Goal: Task Accomplishment & Management: Complete application form

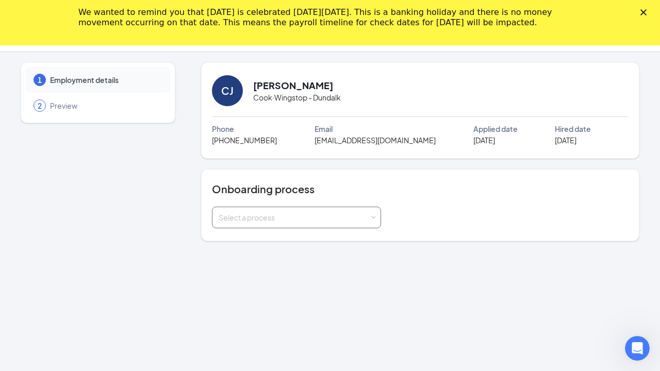
click at [260, 220] on div "Select a process" at bounding box center [294, 217] width 151 height 10
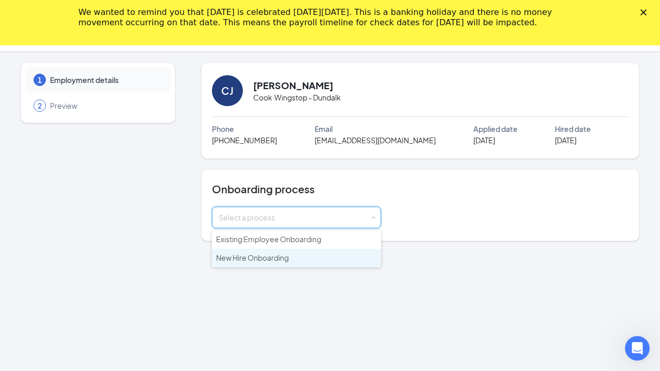
click at [263, 260] on span "New Hire Onboarding" at bounding box center [252, 257] width 73 height 9
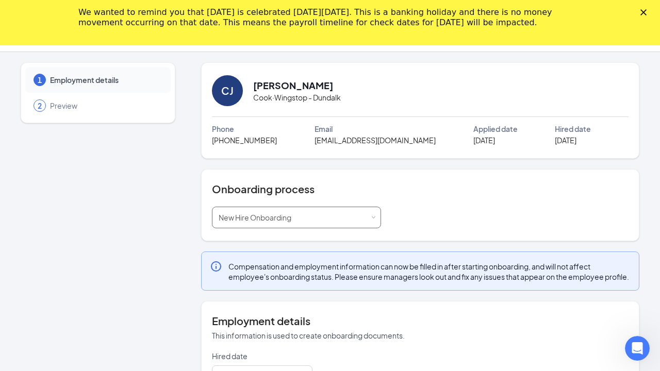
type input "[DATE]"
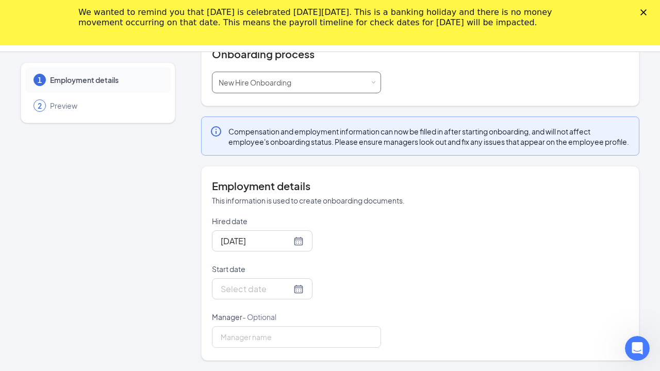
scroll to position [145, 0]
click at [295, 290] on div at bounding box center [262, 288] width 83 height 13
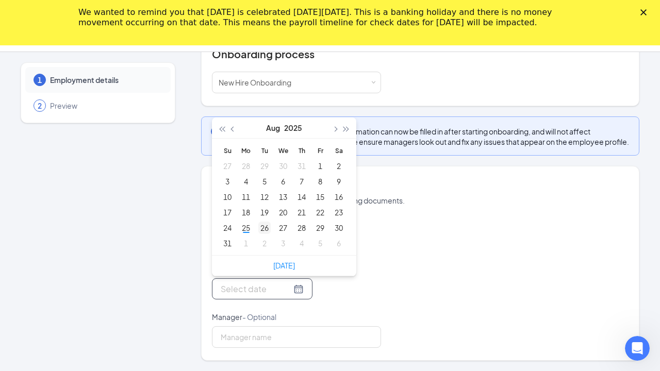
type input "[DATE]"
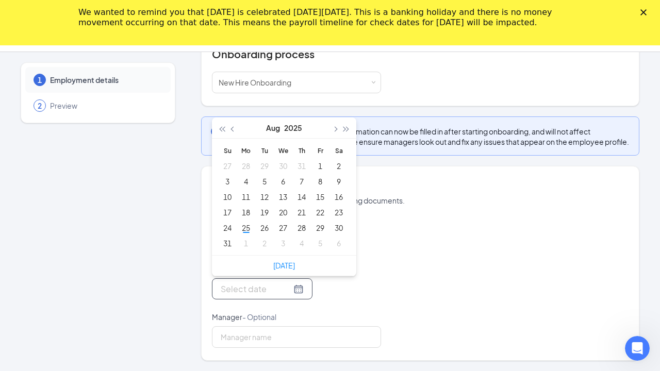
type input "[DATE]"
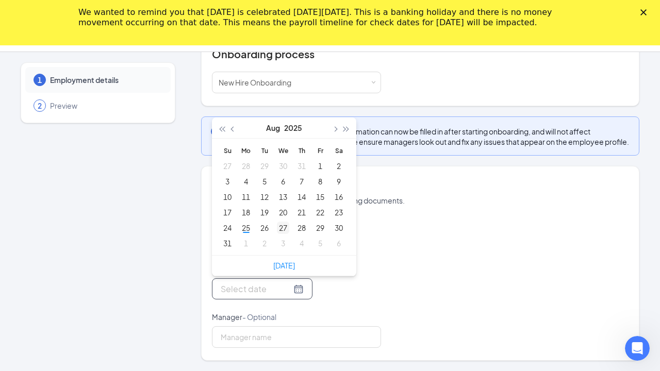
type input "[DATE]"
click at [284, 226] on div "27" at bounding box center [283, 228] width 12 height 12
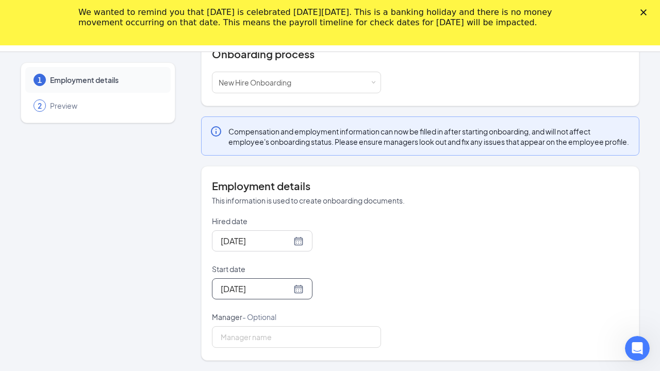
scroll to position [45, 0]
click at [318, 335] on input "Manager - Optional" at bounding box center [296, 337] width 169 height 22
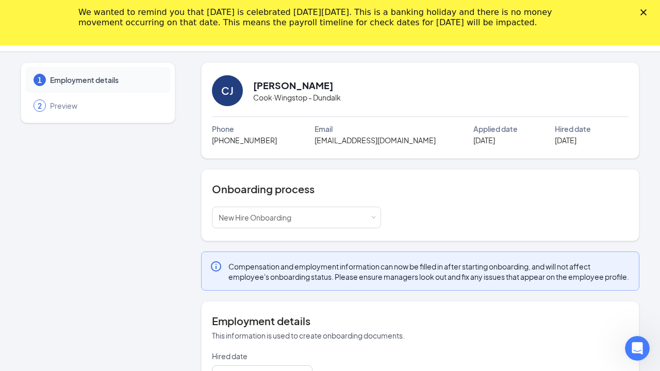
scroll to position [0, 0]
type input "[PERSON_NAME]"
click at [642, 13] on polygon "Close" at bounding box center [643, 12] width 6 height 6
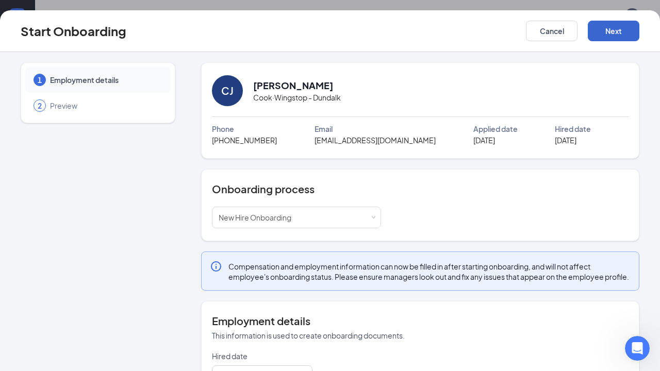
click at [600, 40] on button "Next" at bounding box center [614, 31] width 52 height 21
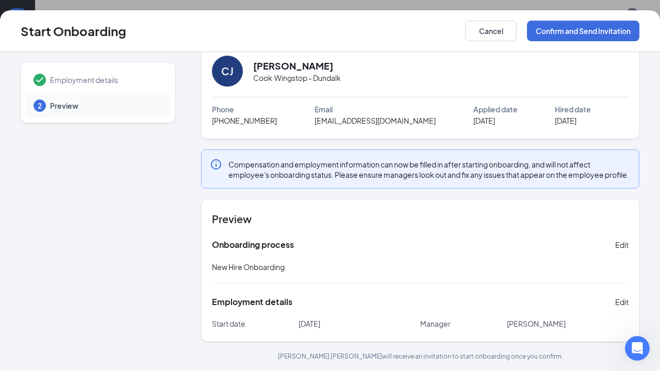
scroll to position [30, 0]
click at [562, 32] on button "Confirm and Send Invitation" at bounding box center [583, 31] width 112 height 21
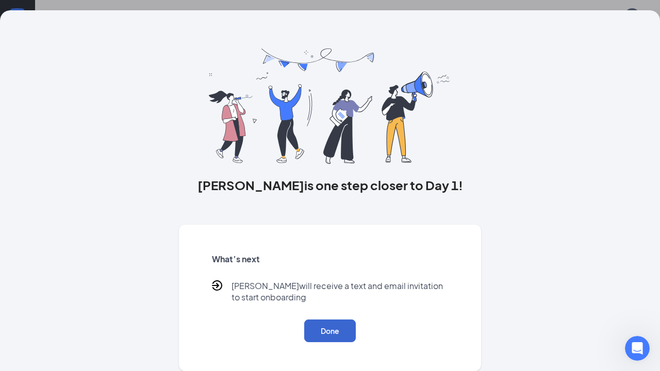
scroll to position [3, 0]
click at [340, 329] on button "Done" at bounding box center [330, 331] width 52 height 23
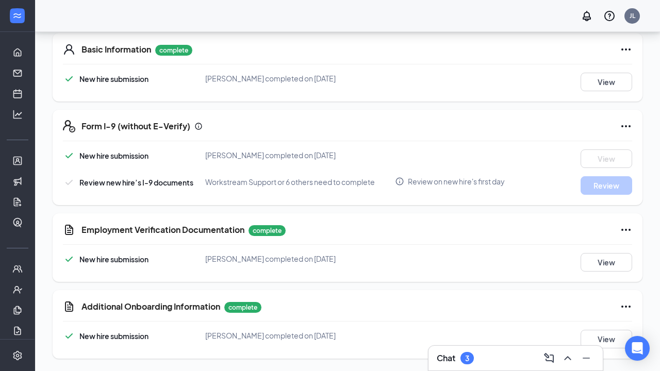
scroll to position [231, 0]
click at [609, 256] on button "View" at bounding box center [606, 262] width 52 height 19
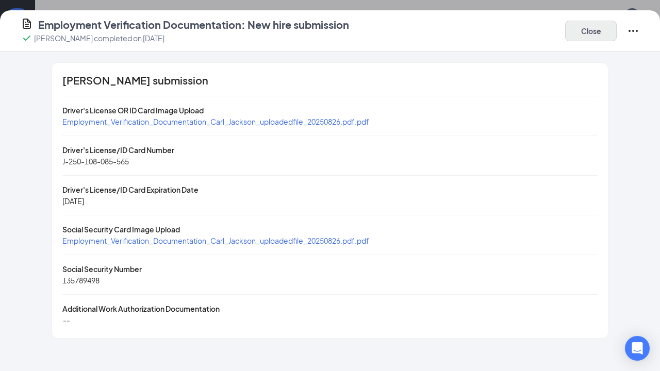
click at [594, 40] on button "Close" at bounding box center [591, 31] width 52 height 21
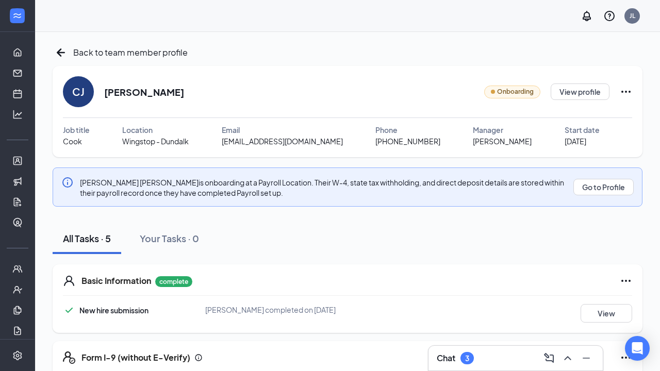
scroll to position [0, 0]
